Goal: Navigation & Orientation: Find specific page/section

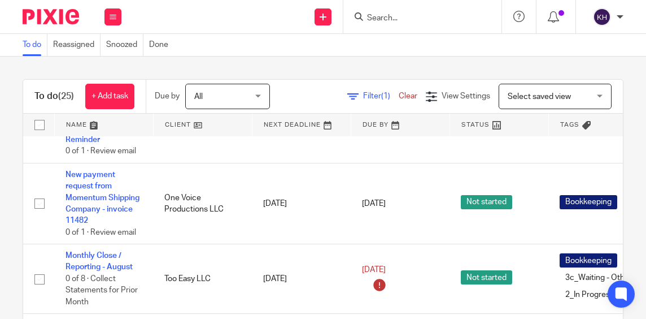
scroll to position [386, 0]
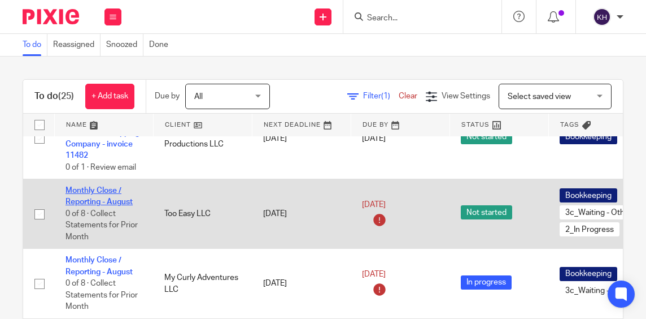
click at [89, 203] on link "Monthly Close / Reporting - August" at bounding box center [99, 195] width 67 height 19
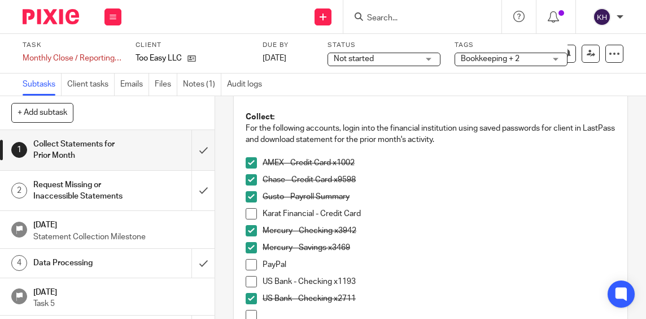
scroll to position [153, 0]
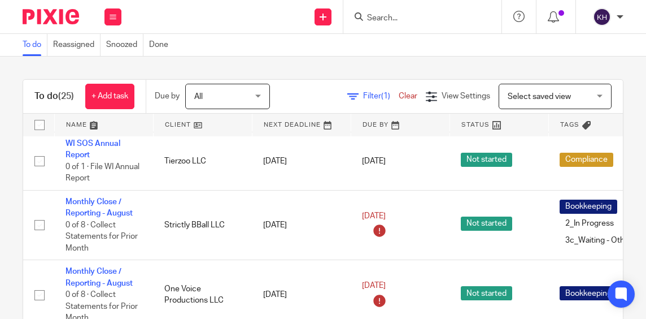
scroll to position [889, 0]
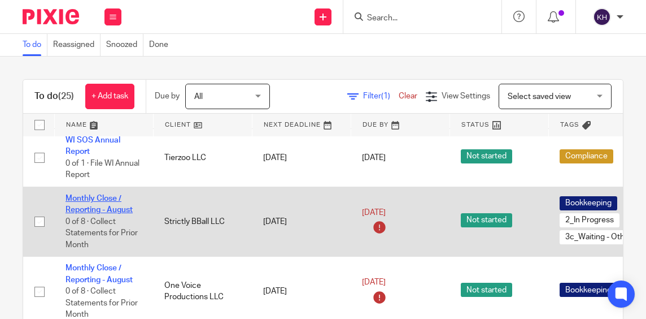
click at [121, 213] on link "Monthly Close / Reporting - August" at bounding box center [99, 203] width 67 height 19
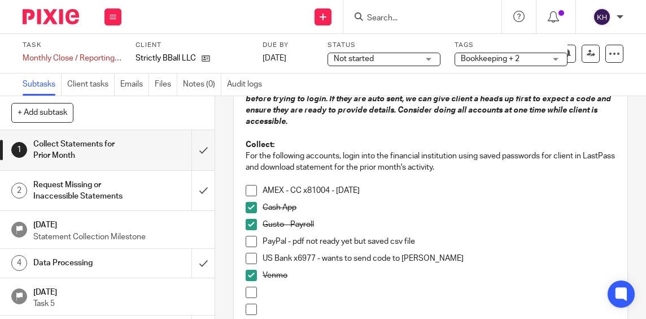
scroll to position [120, 0]
